Goal: Find specific page/section: Find specific page/section

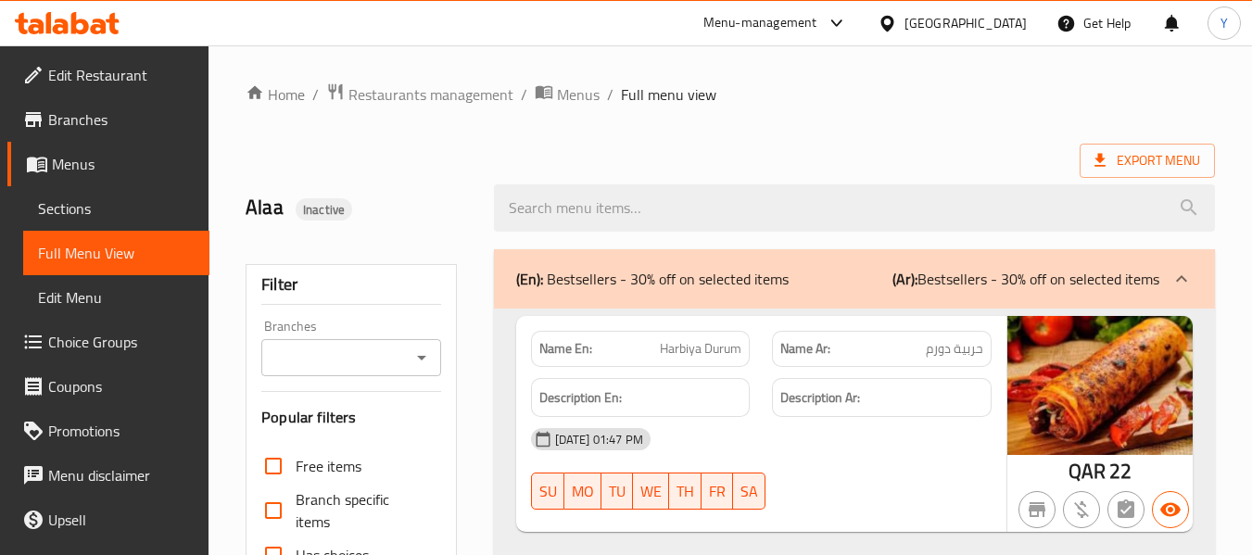
click at [905, 24] on div at bounding box center [891, 23] width 27 height 20
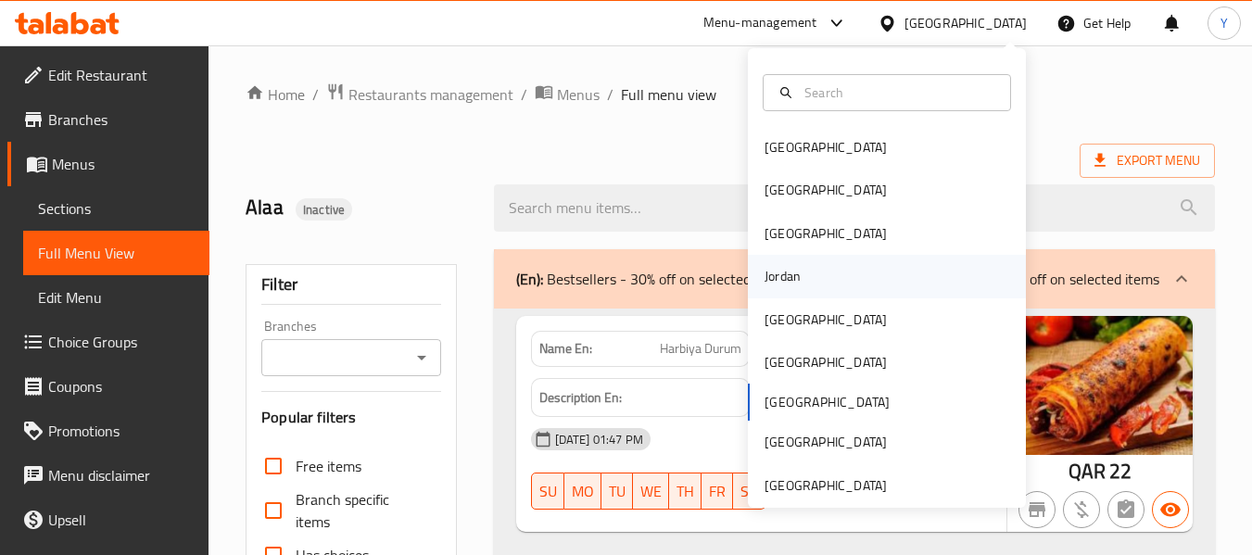
click at [846, 284] on div "Jordan" at bounding box center [887, 276] width 278 height 43
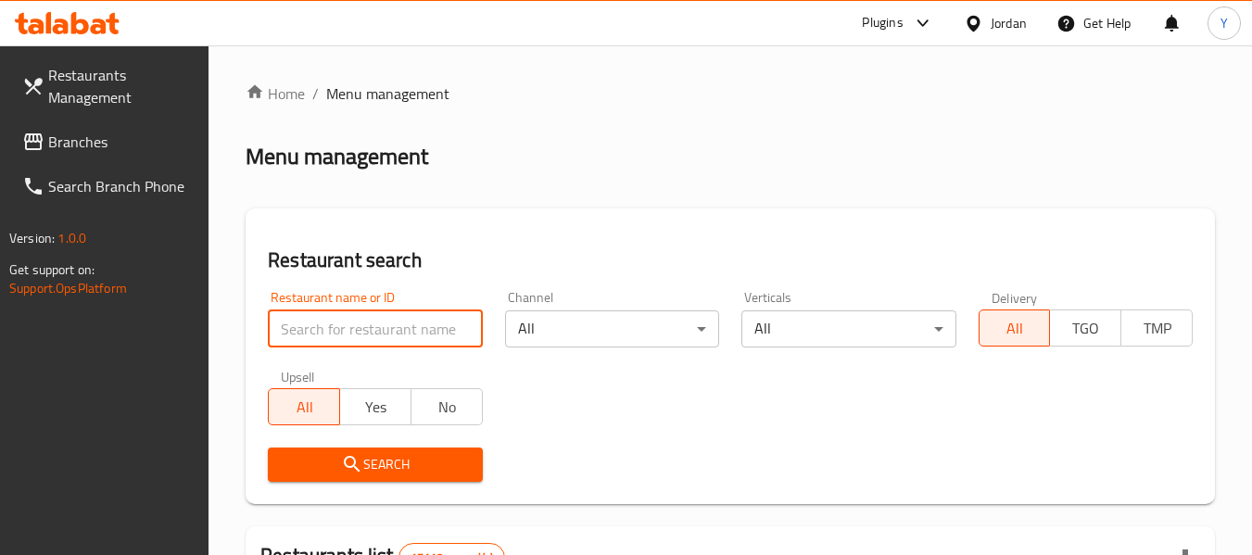
click at [387, 339] on input "search" at bounding box center [375, 329] width 214 height 37
paste input "Burguncy"
type input "Burguncy"
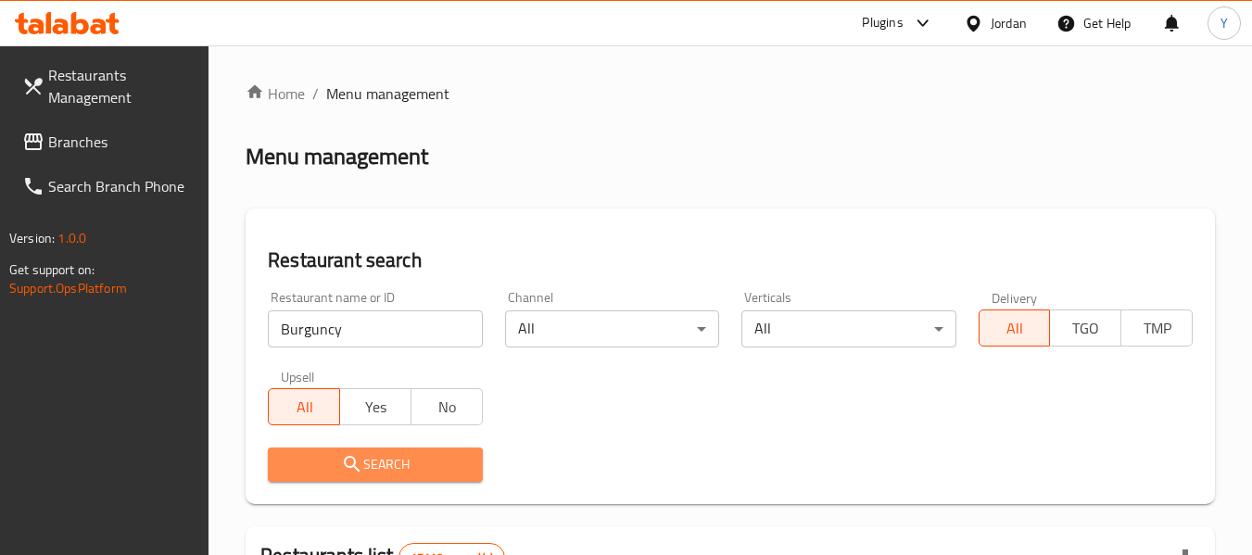
click at [446, 466] on span "Search" at bounding box center [375, 464] width 184 height 23
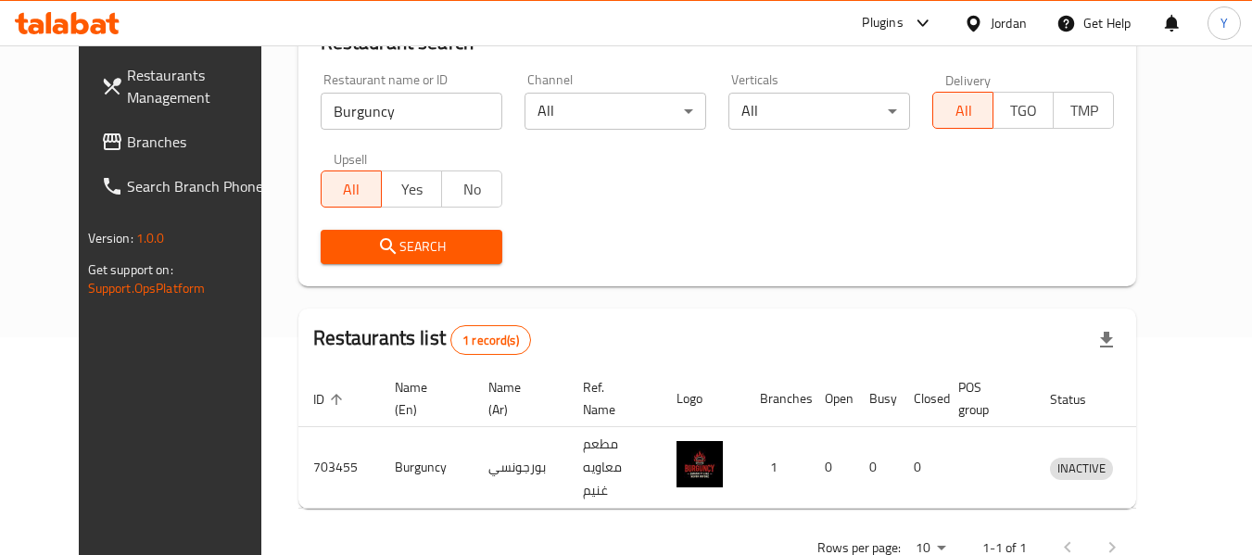
scroll to position [226, 0]
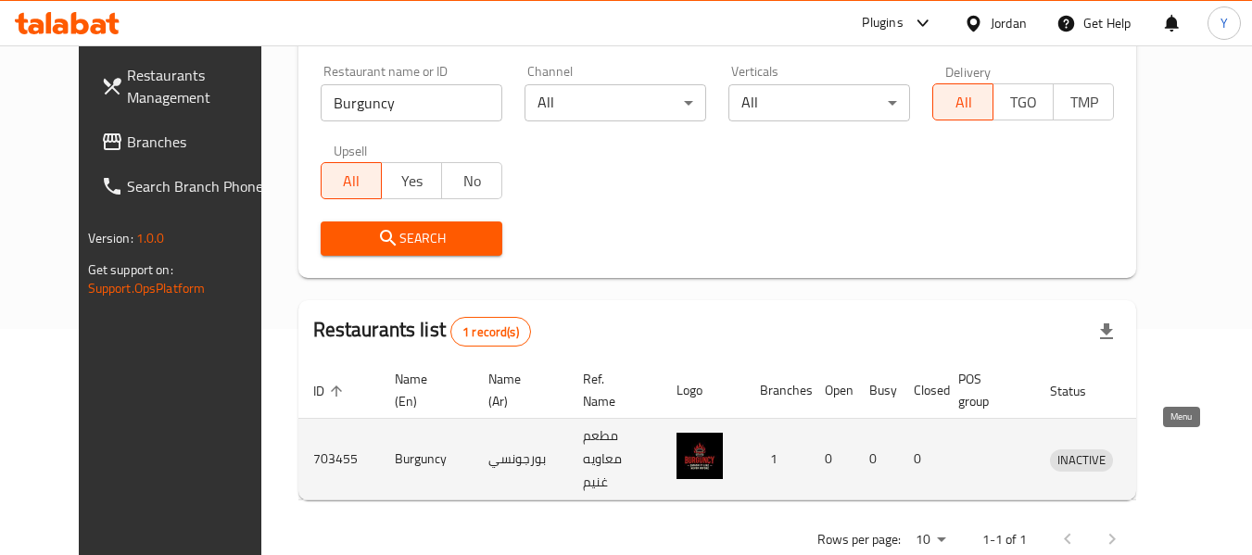
click at [1172, 452] on icon "enhanced table" at bounding box center [1161, 460] width 20 height 16
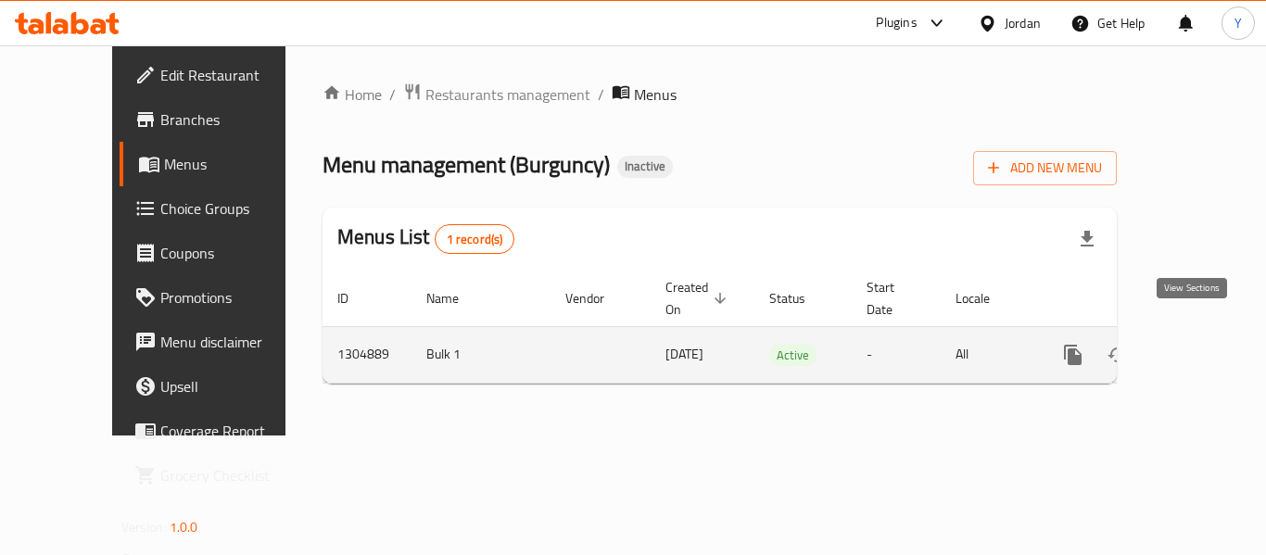
click at [1196, 344] on icon "enhanced table" at bounding box center [1207, 355] width 22 height 22
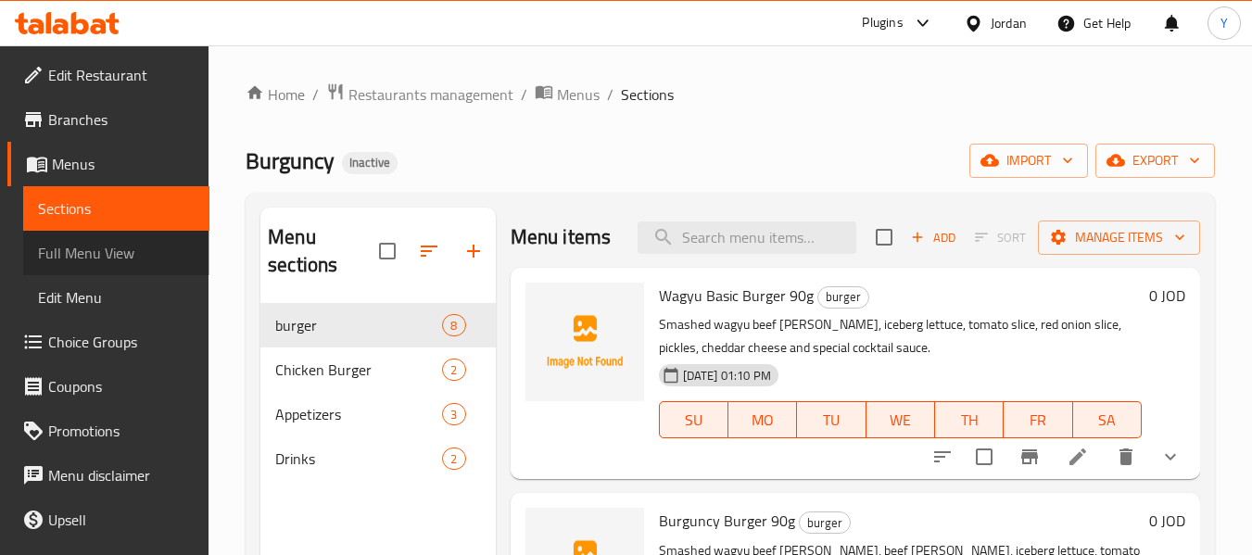
click at [167, 248] on span "Full Menu View" at bounding box center [116, 253] width 157 height 22
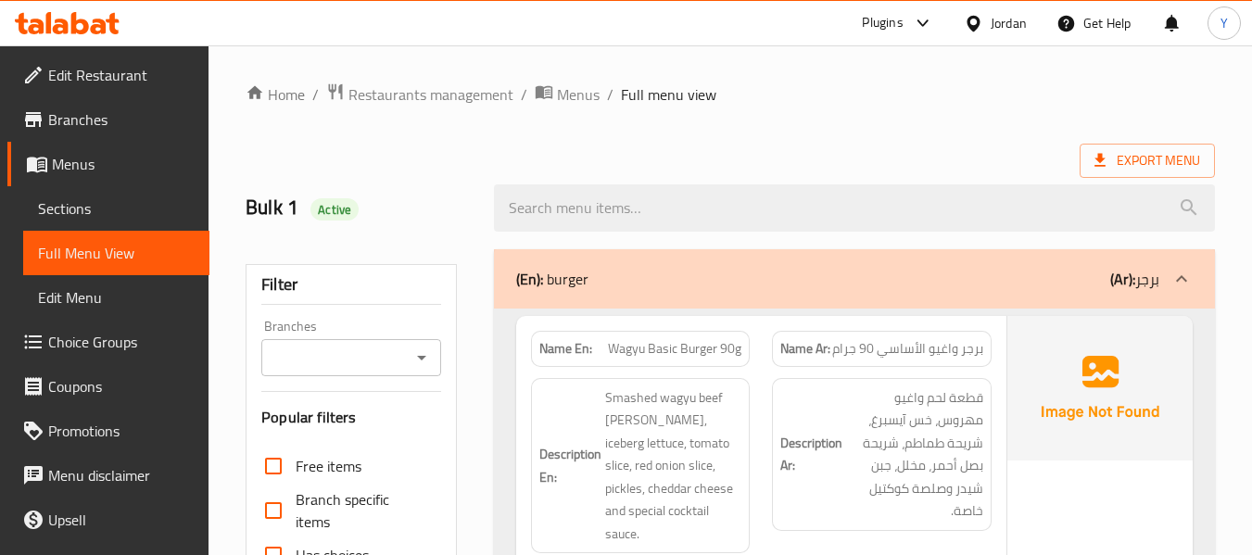
scroll to position [486, 0]
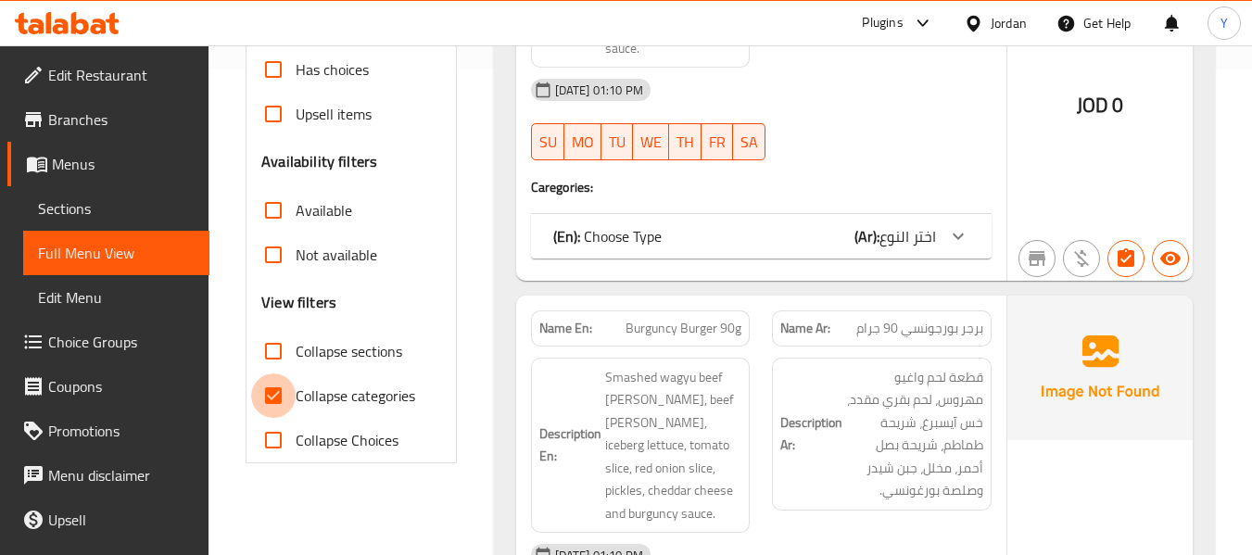
click at [287, 403] on input "Collapse categories" at bounding box center [273, 396] width 44 height 44
checkbox input "false"
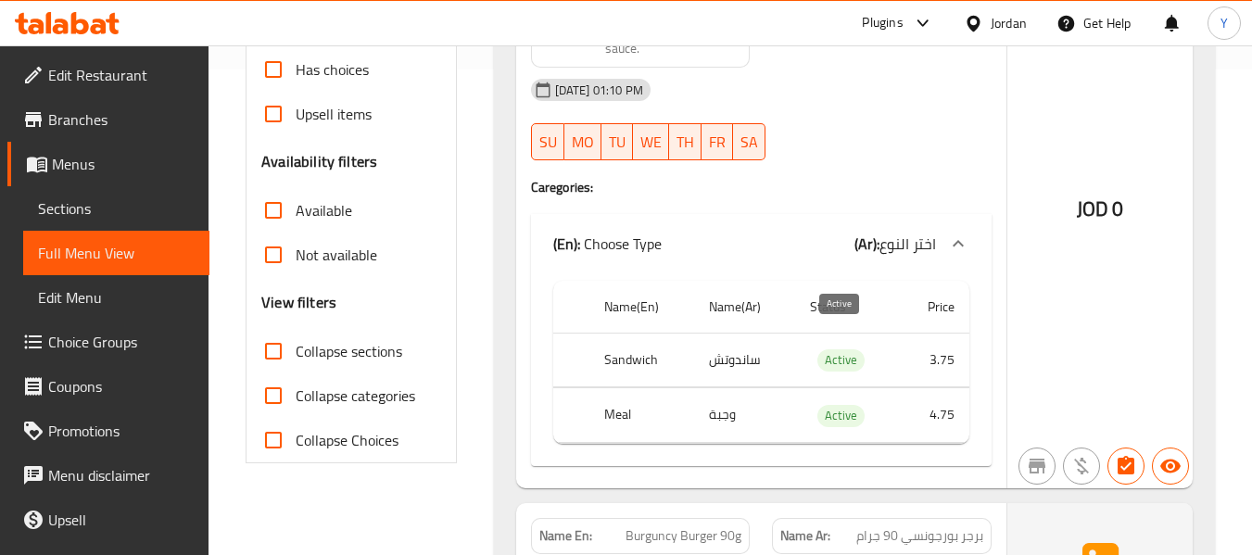
click at [852, 349] on span "Active" at bounding box center [841, 359] width 47 height 21
copy span "Active"
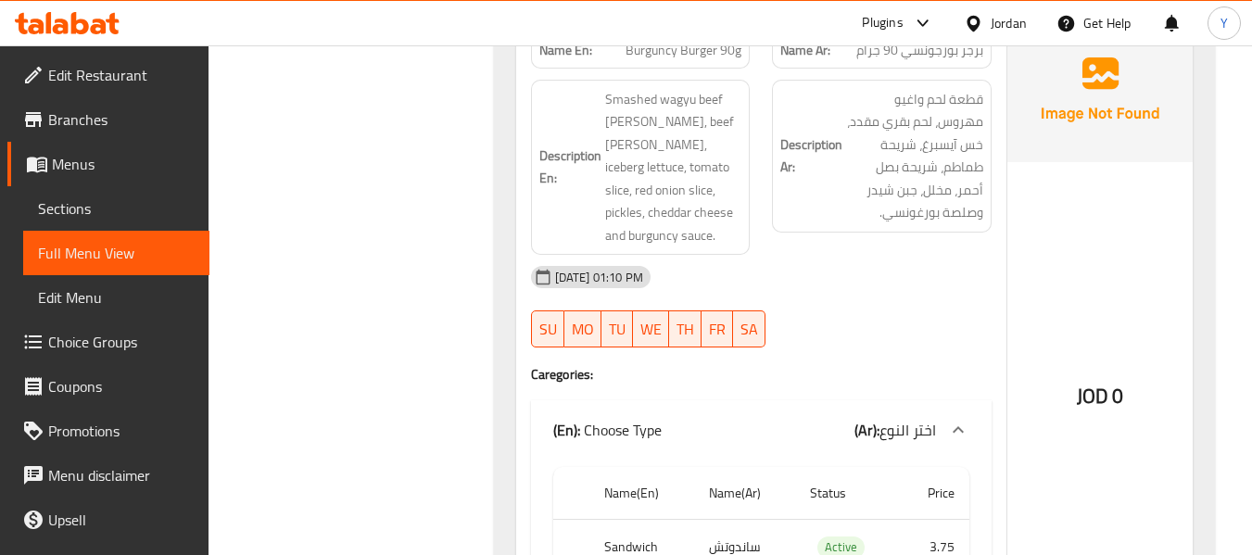
click at [632, 269] on span "[DATE] 01:10 PM" at bounding box center [599, 278] width 103 height 18
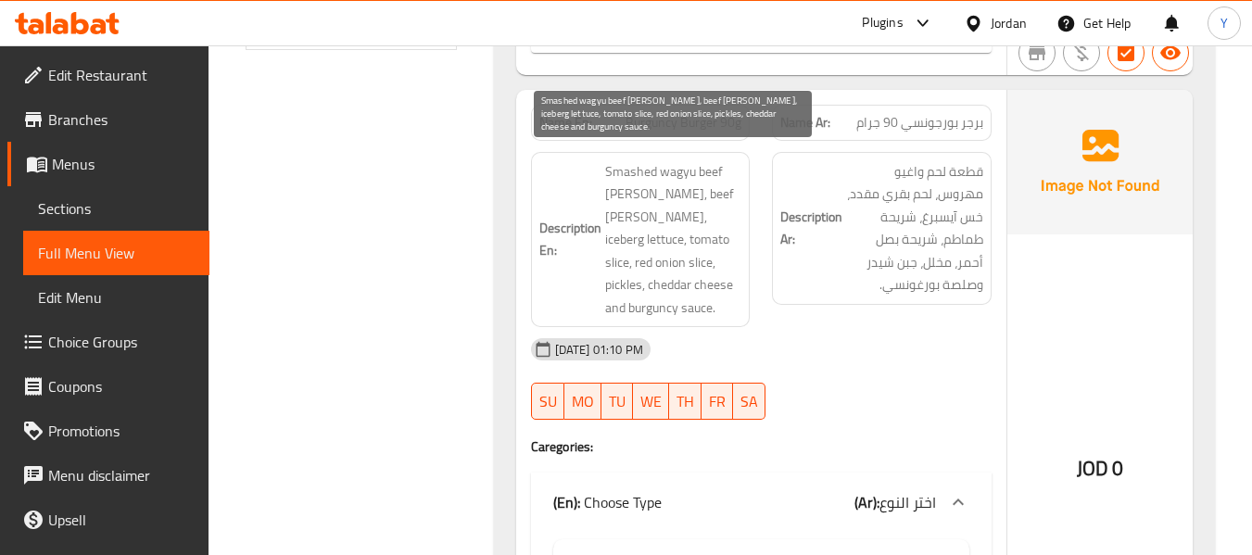
scroll to position [897, 0]
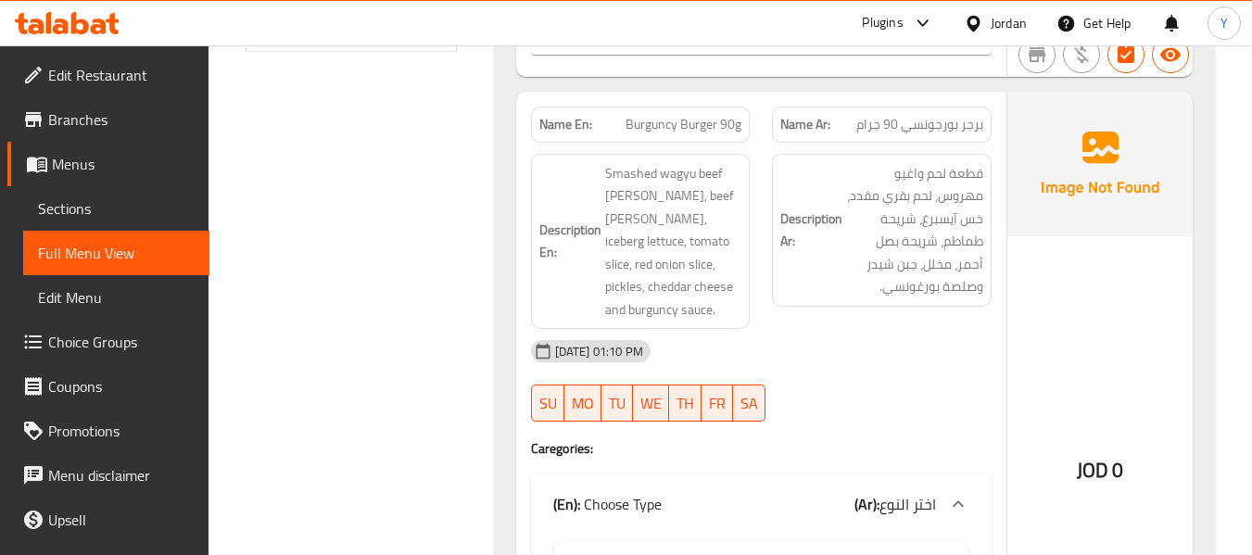
click at [554, 115] on strong "Name En:" at bounding box center [565, 124] width 53 height 19
copy strong "Name En:"
click at [554, 115] on strong "Name En:" at bounding box center [565, 124] width 53 height 19
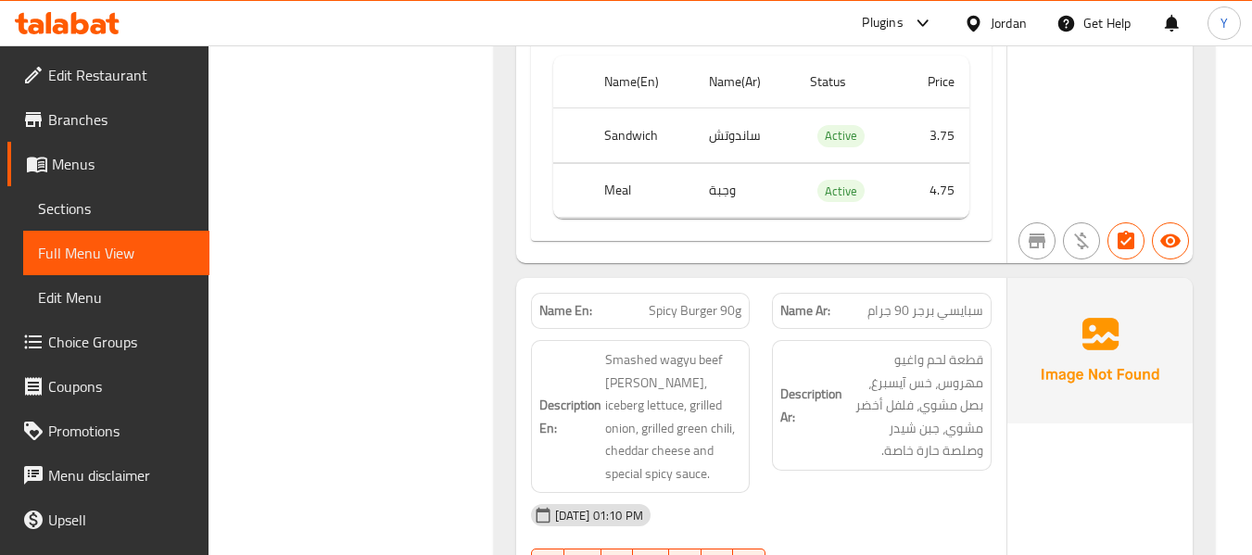
scroll to position [0, 0]
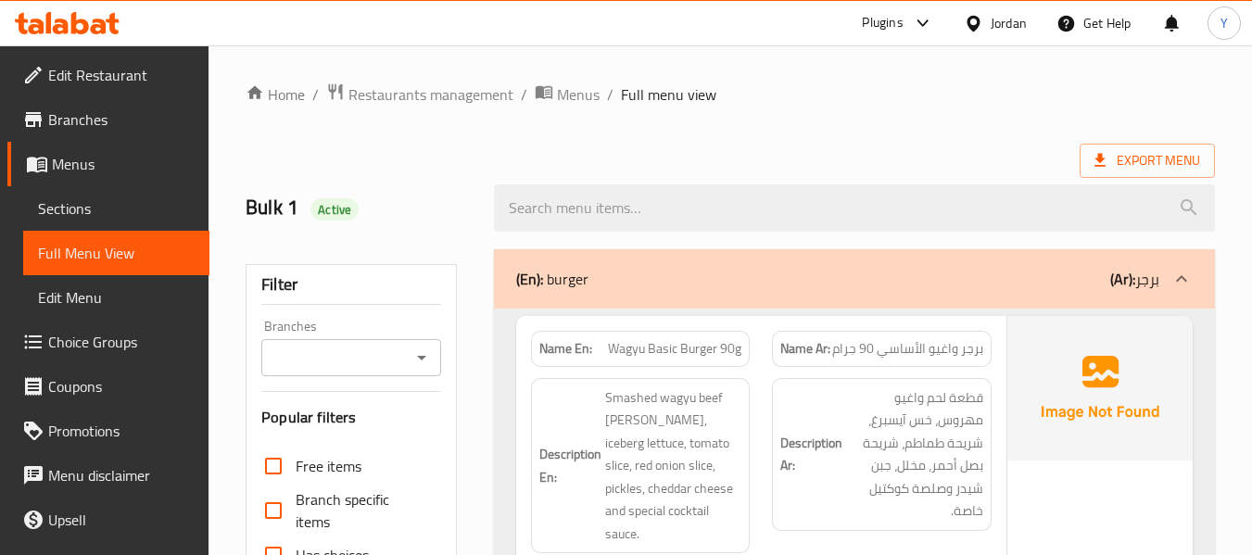
click at [463, 95] on span "Restaurants management" at bounding box center [431, 94] width 165 height 22
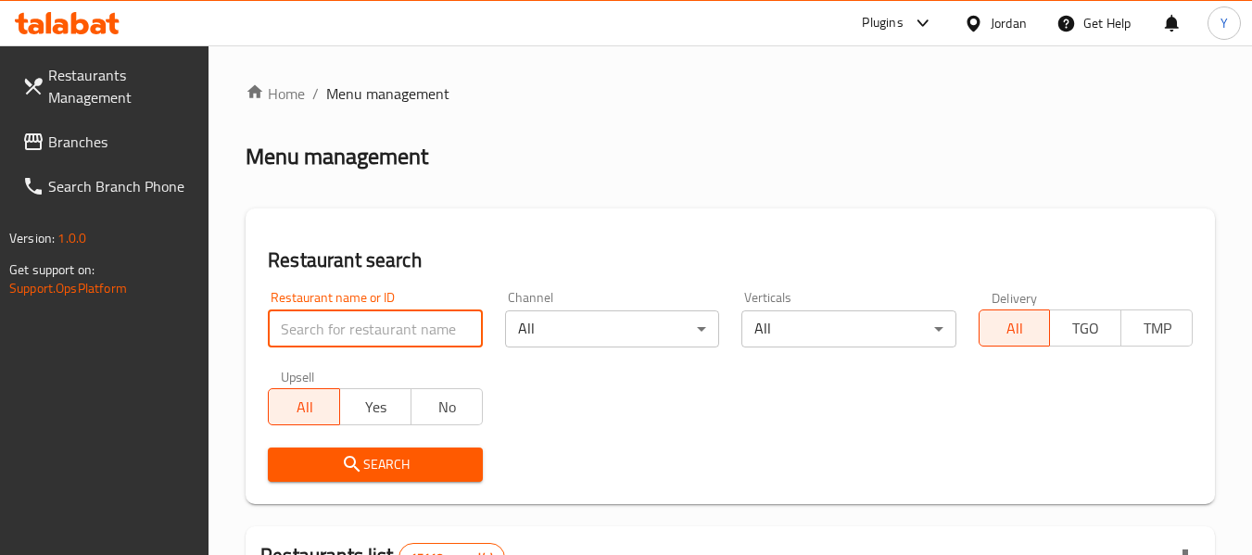
click at [463, 322] on input "search" at bounding box center [375, 329] width 214 height 37
paste input "[PERSON_NAME] MAMA"
type input "[PERSON_NAME] MAMA"
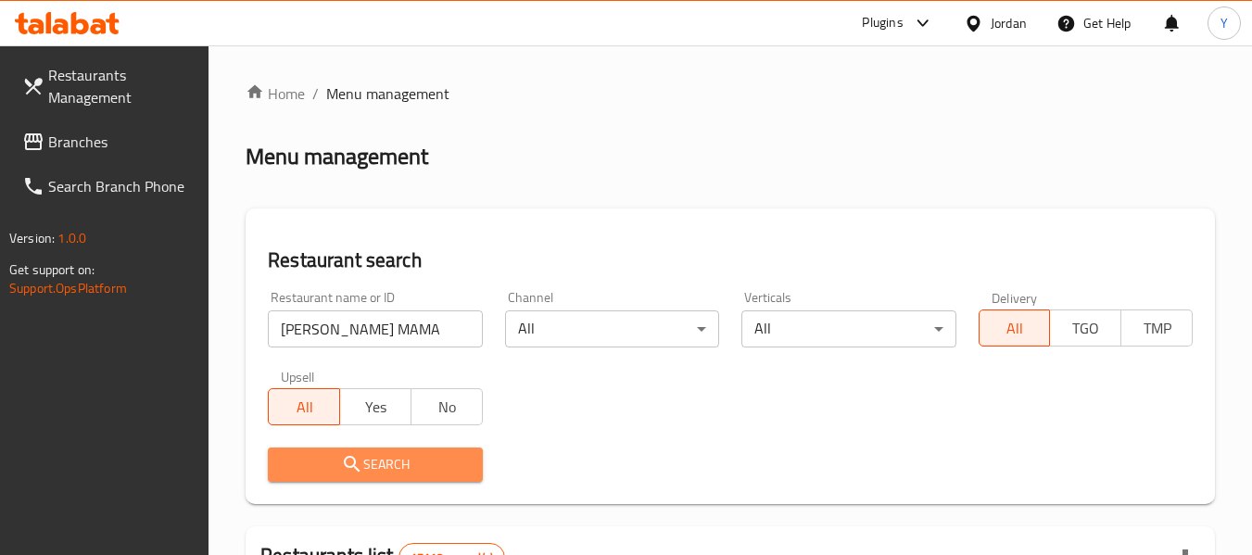
click at [456, 471] on span "Search" at bounding box center [375, 464] width 184 height 23
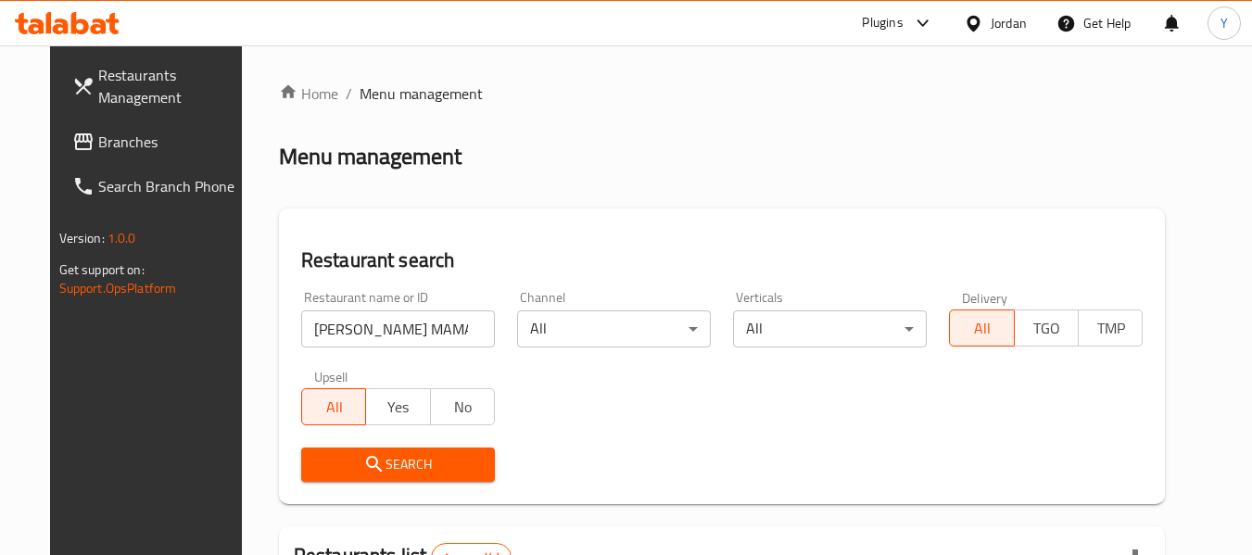
scroll to position [256, 0]
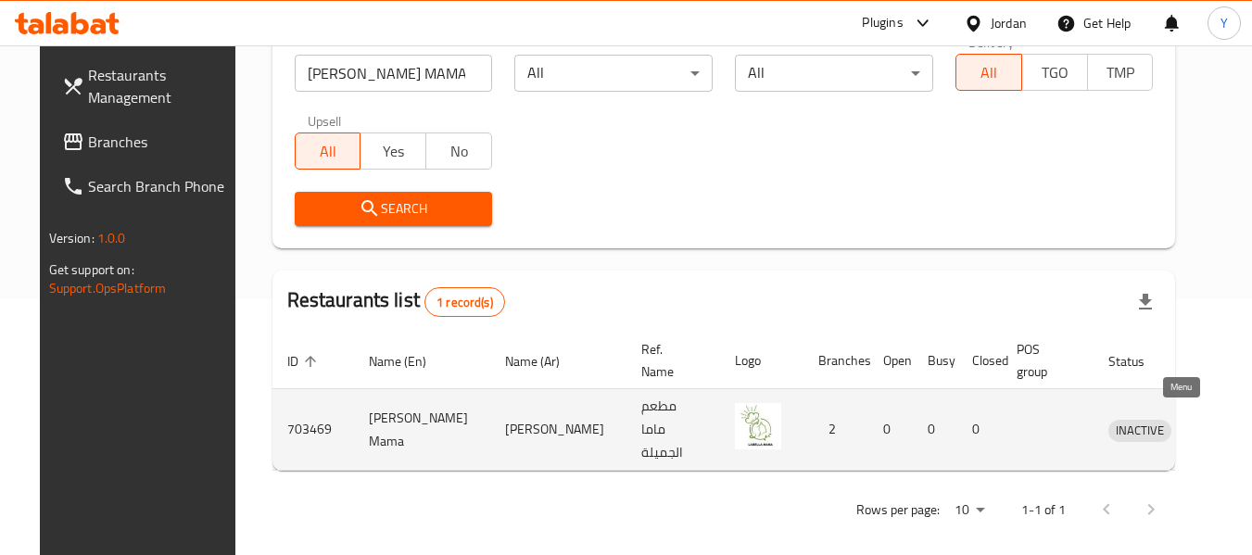
click at [1210, 425] on icon "enhanced table" at bounding box center [1220, 431] width 20 height 16
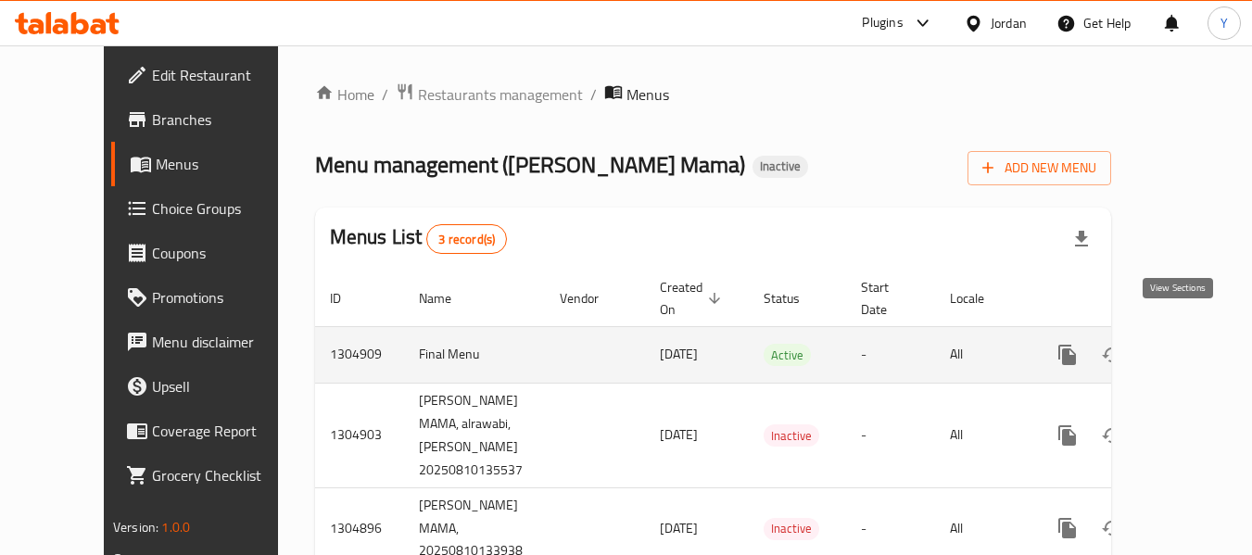
click at [1190, 344] on icon "enhanced table" at bounding box center [1201, 355] width 22 height 22
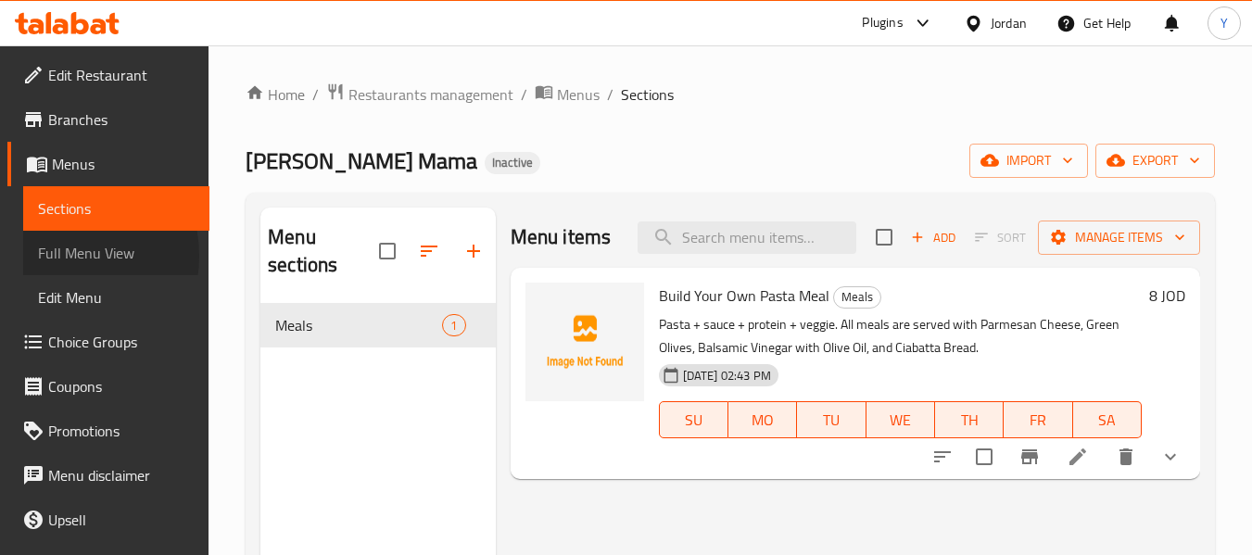
click at [61, 256] on span "Full Menu View" at bounding box center [116, 253] width 157 height 22
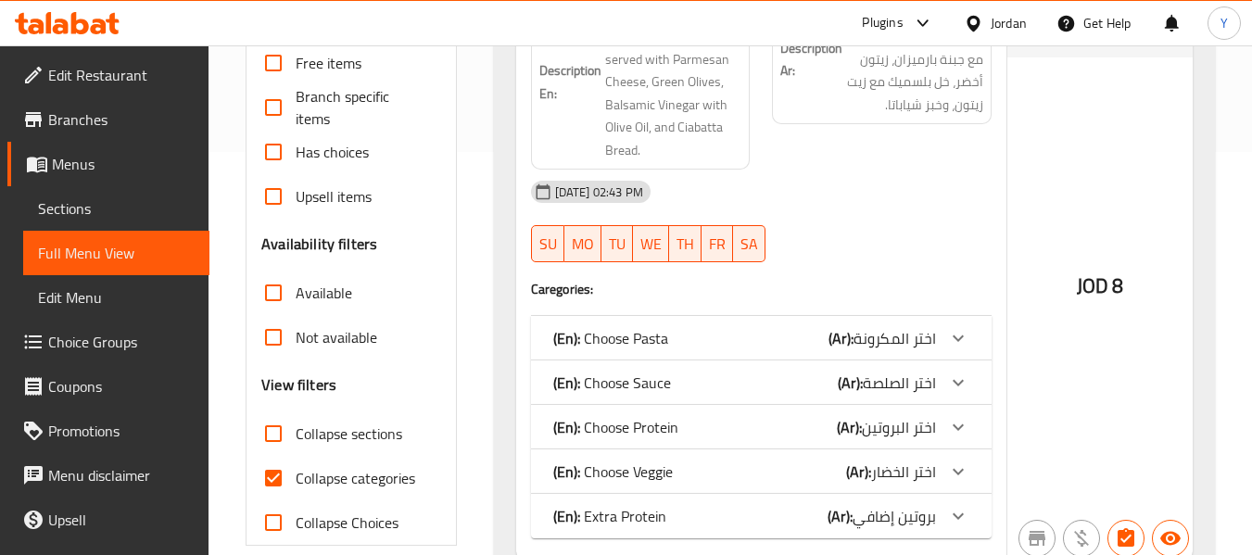
scroll to position [483, 0]
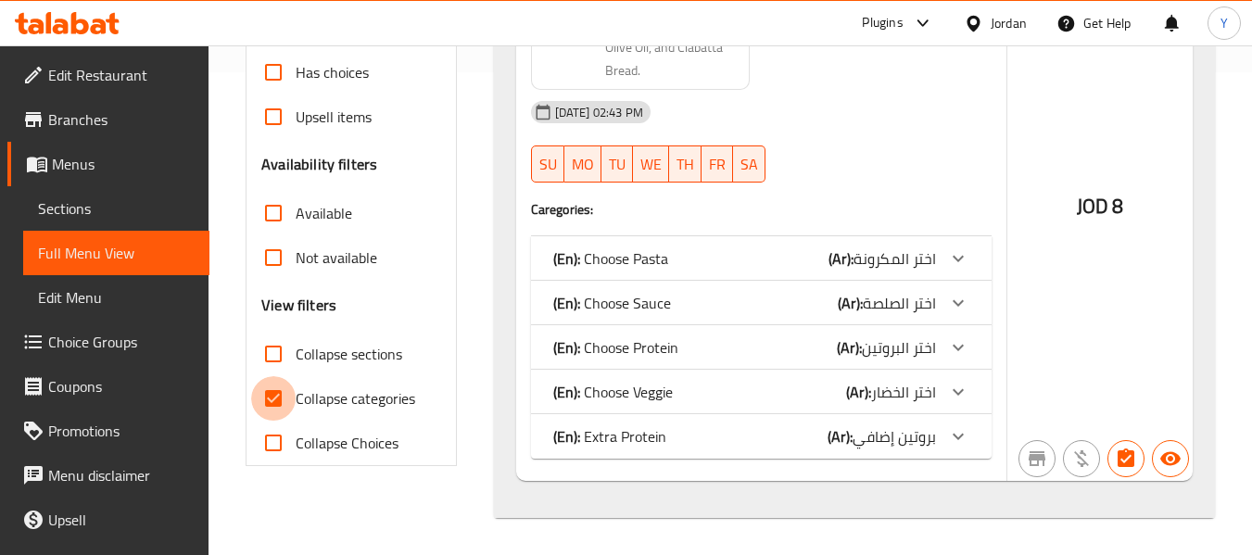
click at [259, 399] on input "Collapse categories" at bounding box center [273, 398] width 44 height 44
checkbox input "false"
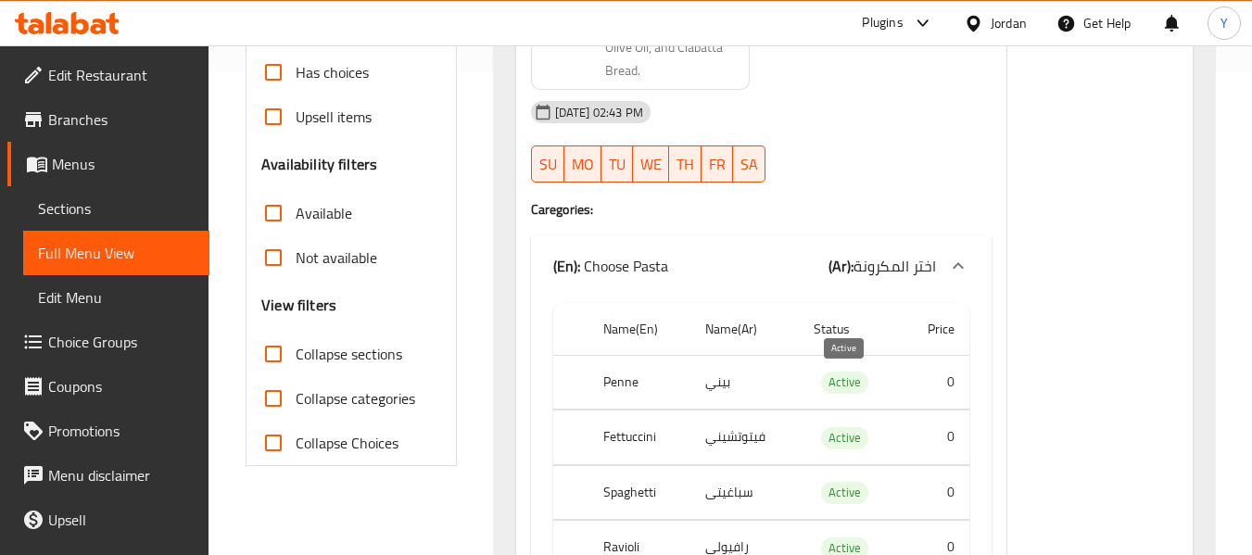
click at [836, 384] on span "Active" at bounding box center [844, 382] width 47 height 21
copy span "Active"
